Goal: Information Seeking & Learning: Learn about a topic

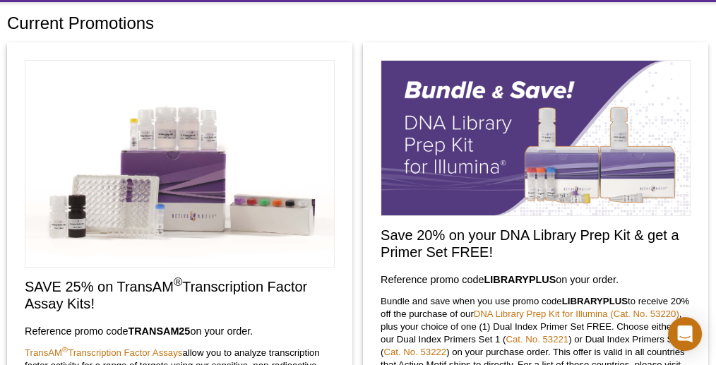
scroll to position [71, 0]
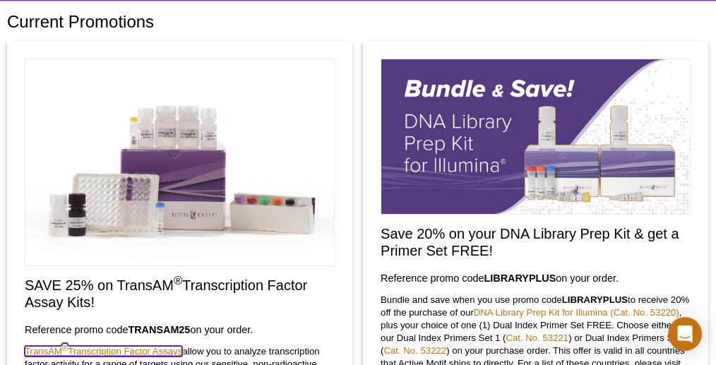
click at [153, 349] on link "TransAM ® Transcription Factor Assays" at bounding box center [104, 351] width 158 height 11
click at [155, 327] on strong "TRANSAM25" at bounding box center [159, 329] width 62 height 11
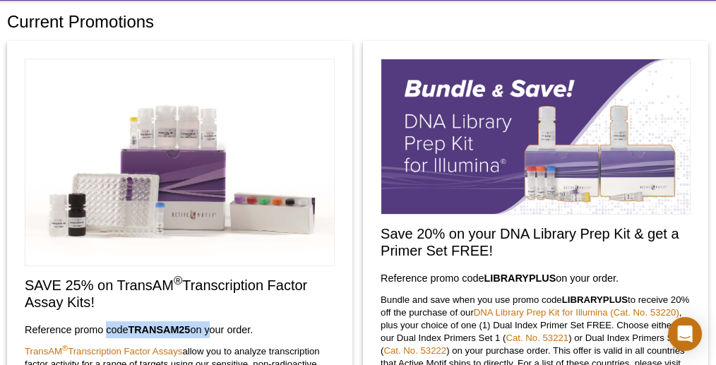
click at [155, 327] on strong "TRANSAM25" at bounding box center [159, 329] width 62 height 11
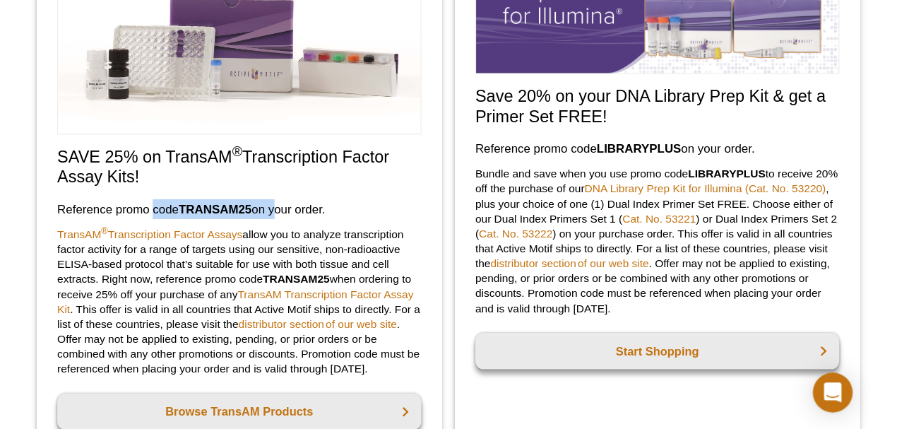
scroll to position [223, 0]
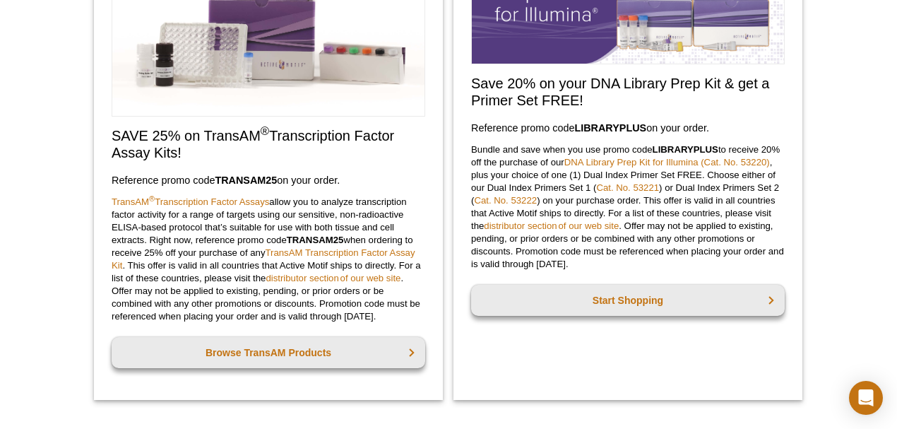
click at [390, 201] on p "TransAM ® Transcription Factor Assays allow you to analyze transcription factor…" at bounding box center [269, 259] width 314 height 127
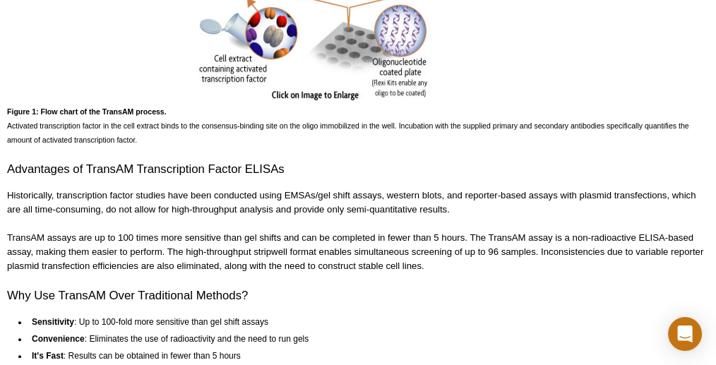
scroll to position [858, 0]
